Goal: Communication & Community: Connect with others

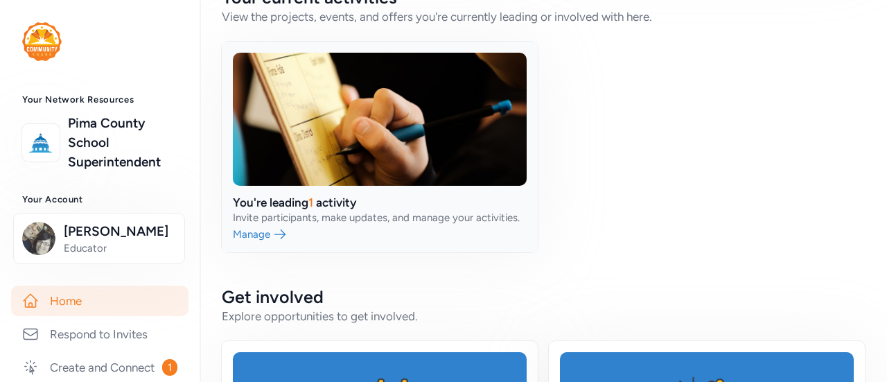
click at [373, 211] on link at bounding box center [380, 147] width 316 height 211
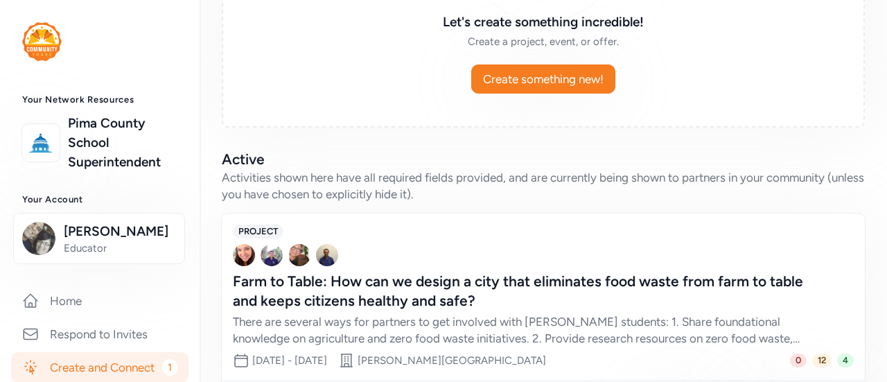
scroll to position [318, 0]
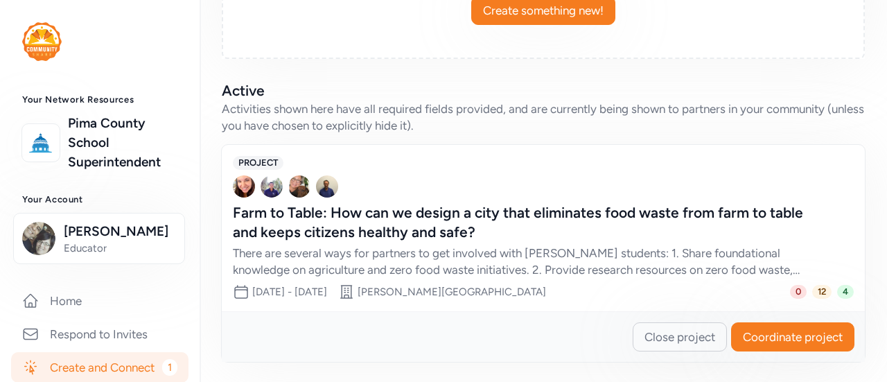
click at [815, 341] on span "Coordinate project" at bounding box center [793, 336] width 100 height 17
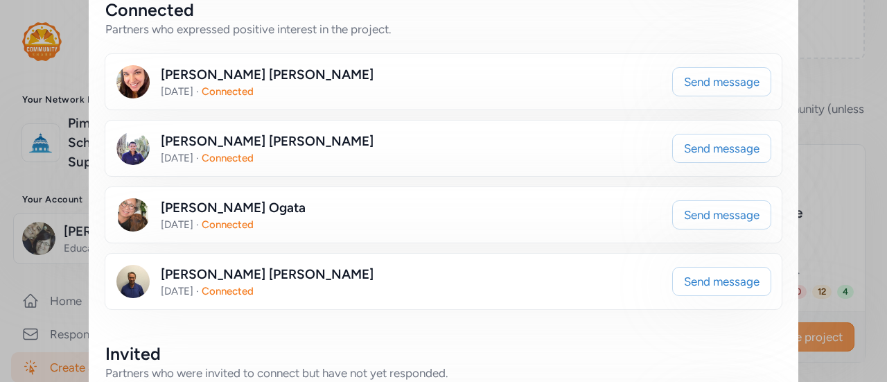
scroll to position [286, 0]
click at [624, 258] on div "[PERSON_NAME] [DATE] · Connected Send message" at bounding box center [443, 280] width 676 height 55
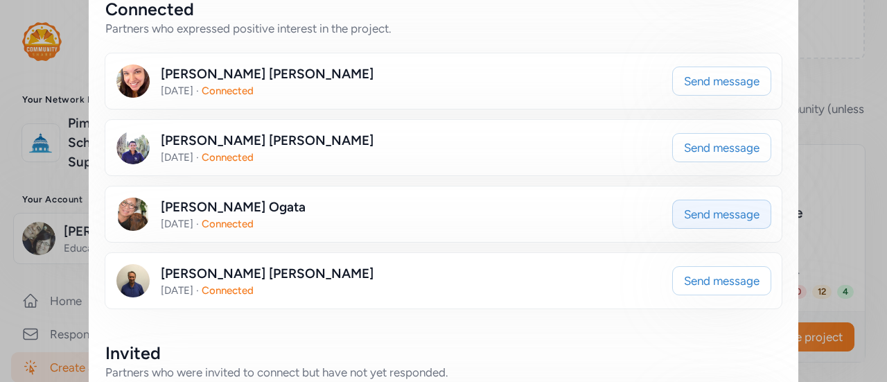
click at [731, 212] on span "Send message" at bounding box center [722, 214] width 76 height 17
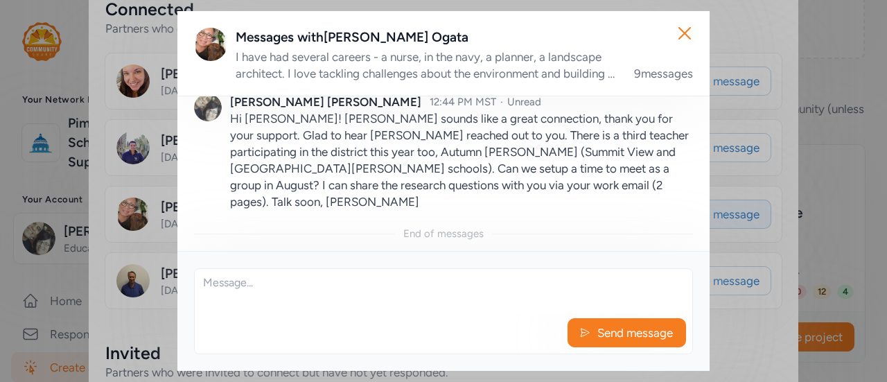
scroll to position [1145, 0]
drag, startPoint x: 231, startPoint y: 136, endPoint x: 245, endPoint y: 139, distance: 14.8
click at [242, 139] on p "Hi [PERSON_NAME]! [PERSON_NAME] sounds like a great connection, thank you for y…" at bounding box center [461, 160] width 463 height 100
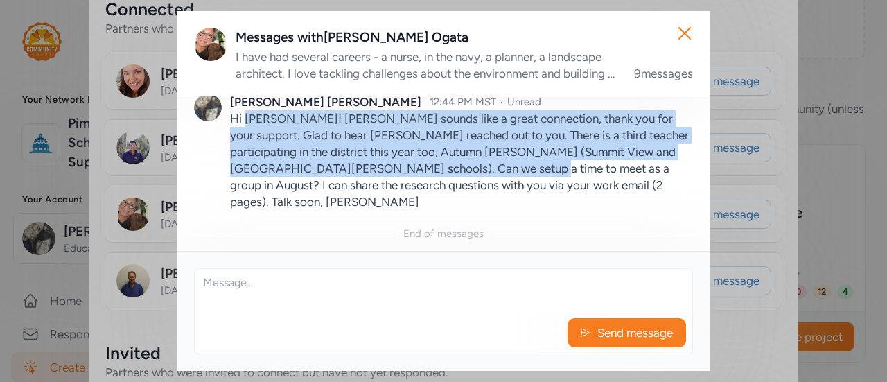
drag, startPoint x: 245, startPoint y: 139, endPoint x: 472, endPoint y: 188, distance: 232.4
click at [472, 188] on p "Hi [PERSON_NAME]! [PERSON_NAME] sounds like a great connection, thank you for y…" at bounding box center [461, 160] width 463 height 100
copy p "[PERSON_NAME]! [PERSON_NAME] sounds like a great connection, thank you for your…"
